Goal: Find specific page/section: Find specific page/section

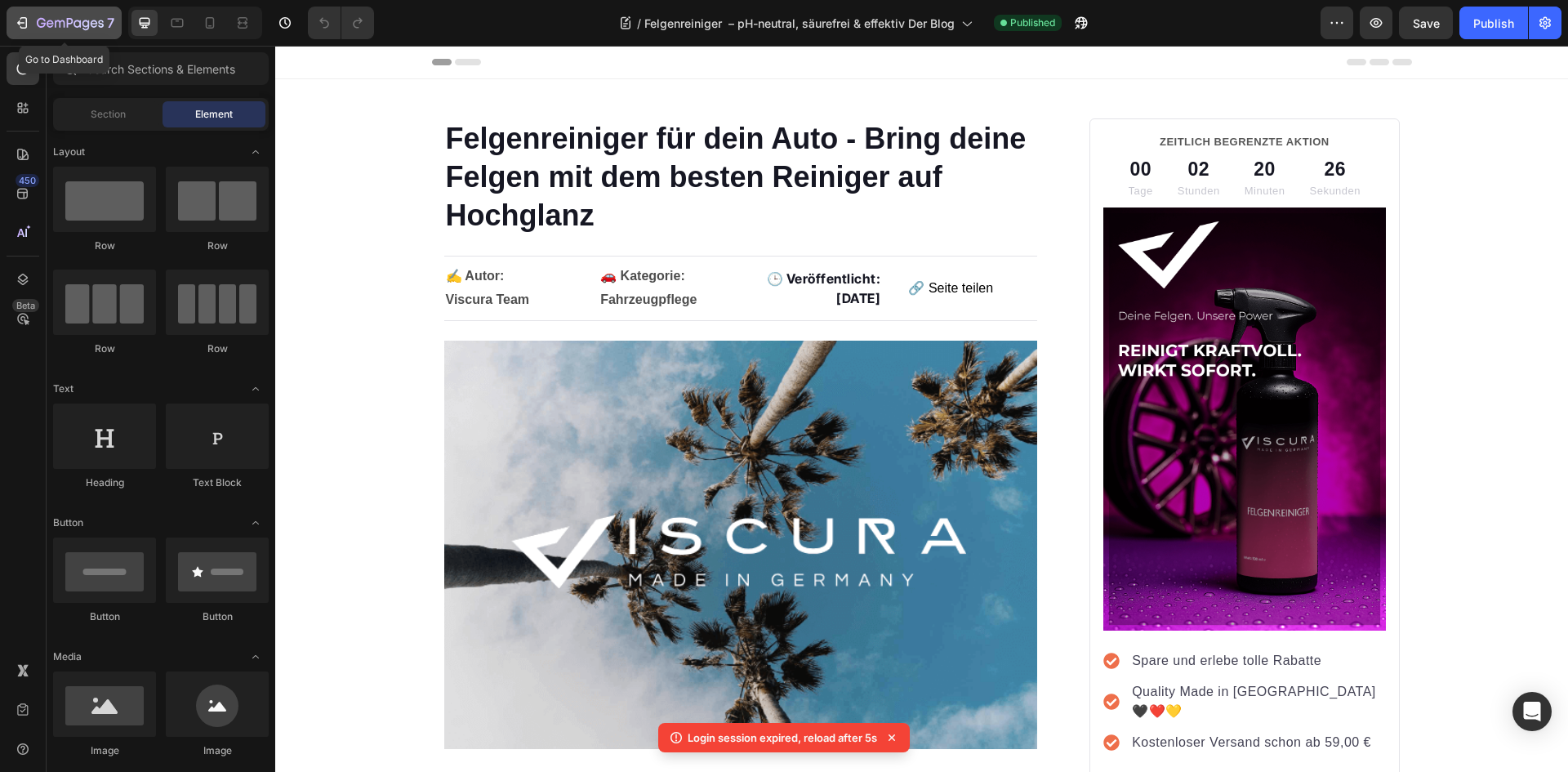
click at [37, 17] on icon "button" at bounding box center [70, 24] width 67 height 14
click at [26, 32] on div "7" at bounding box center [64, 22] width 100 height 20
